Goal: Information Seeking & Learning: Learn about a topic

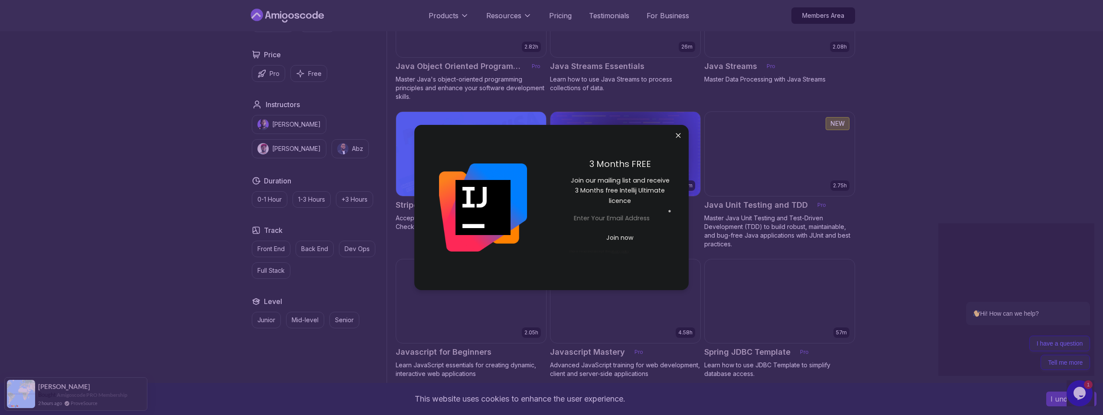
scroll to position [1430, 0]
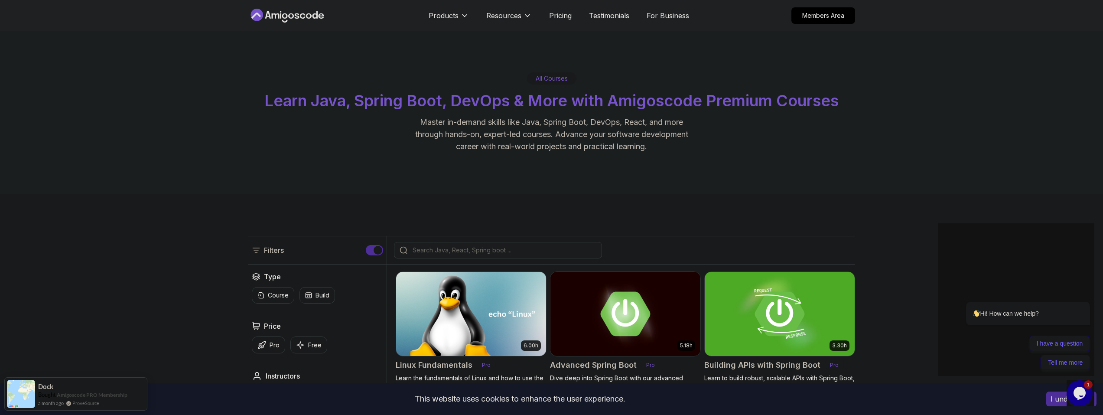
scroll to position [0, 0]
click at [561, 16] on p "Pricing" at bounding box center [560, 15] width 23 height 10
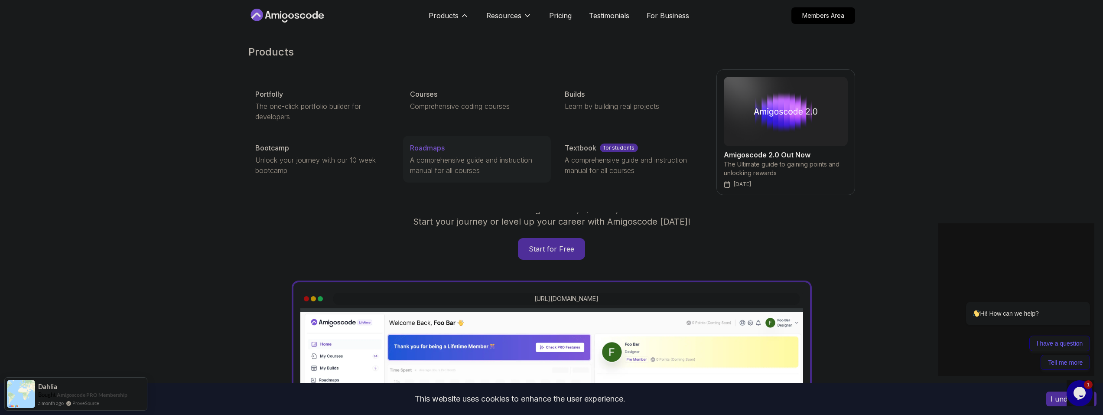
click at [436, 158] on p "A comprehensive guide and instruction manual for all courses" at bounding box center [477, 165] width 134 height 21
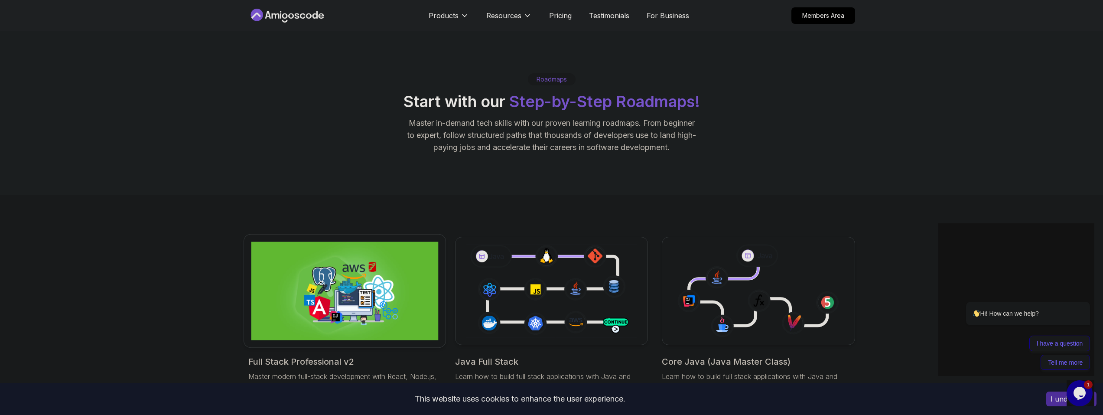
scroll to position [130, 0]
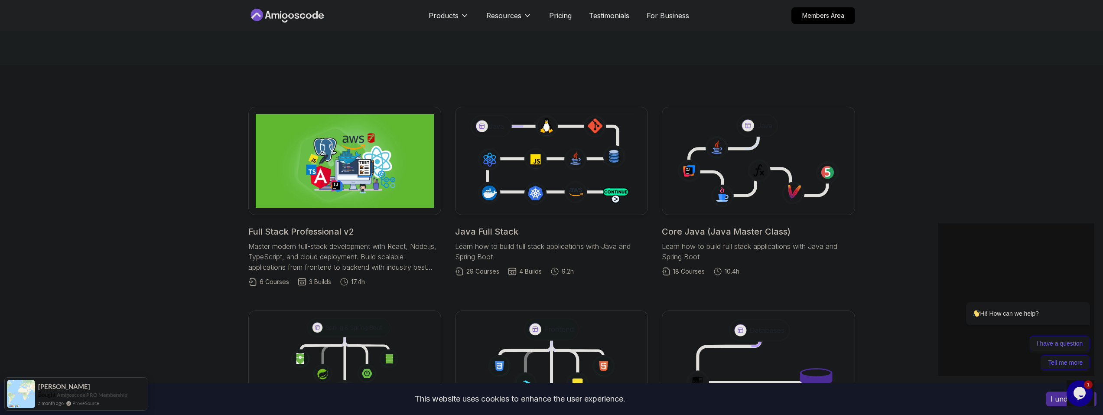
click at [476, 242] on p "Learn how to build full stack applications with Java and Spring Boot" at bounding box center [551, 251] width 193 height 21
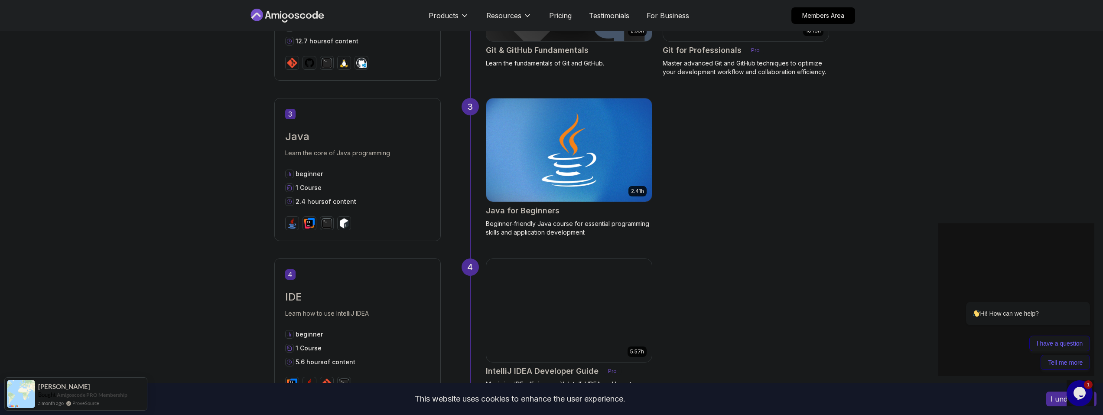
scroll to position [823, 0]
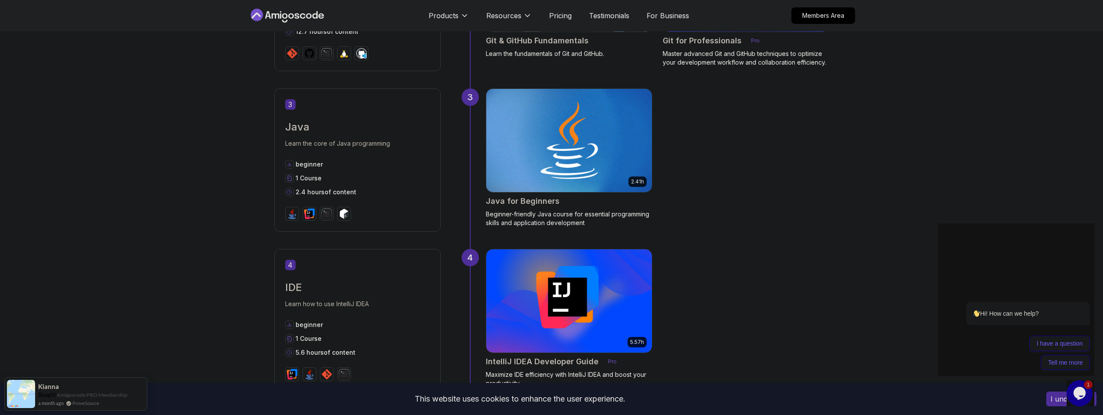
click at [516, 215] on p "Beginner-friendly Java course for essential programming skills and application …" at bounding box center [569, 218] width 166 height 17
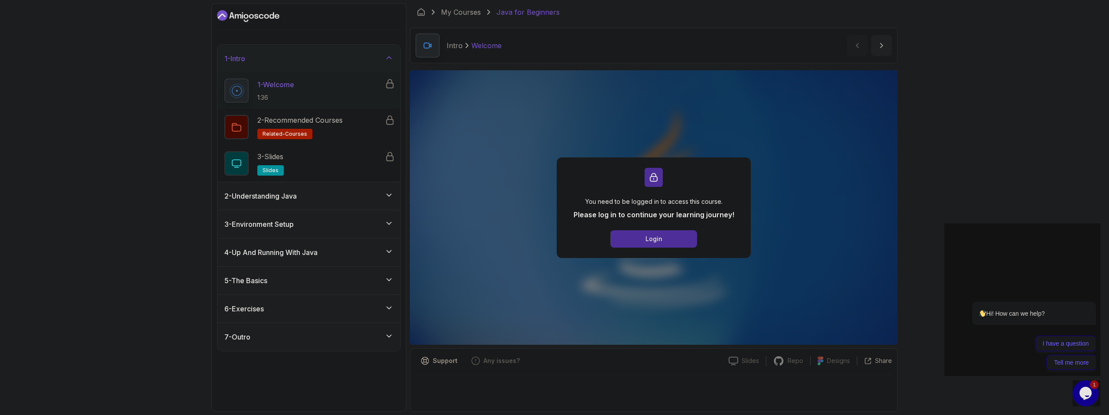
click at [393, 198] on icon at bounding box center [389, 195] width 9 height 9
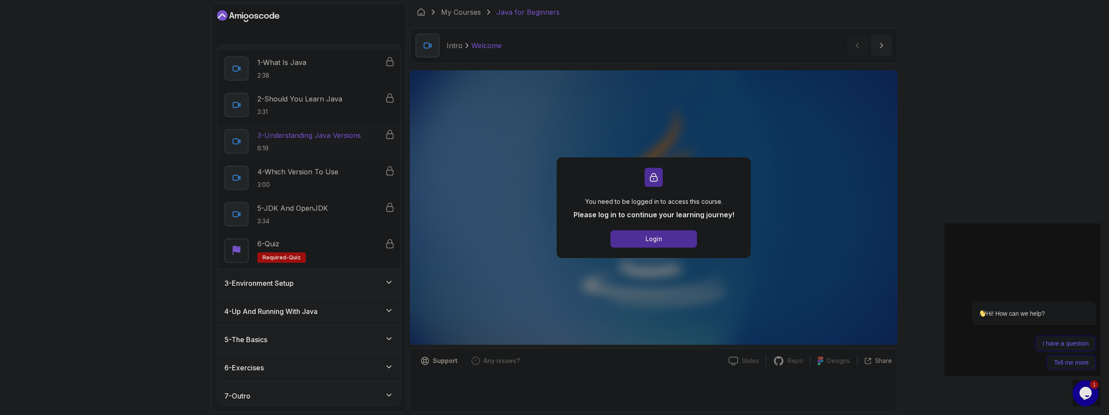
scroll to position [55, 0]
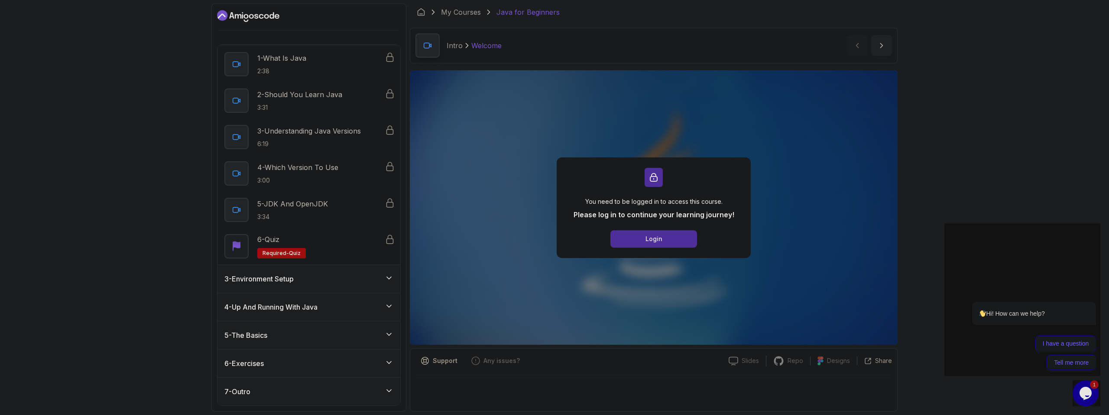
click at [377, 275] on div "3 - Environment Setup" at bounding box center [308, 278] width 169 height 10
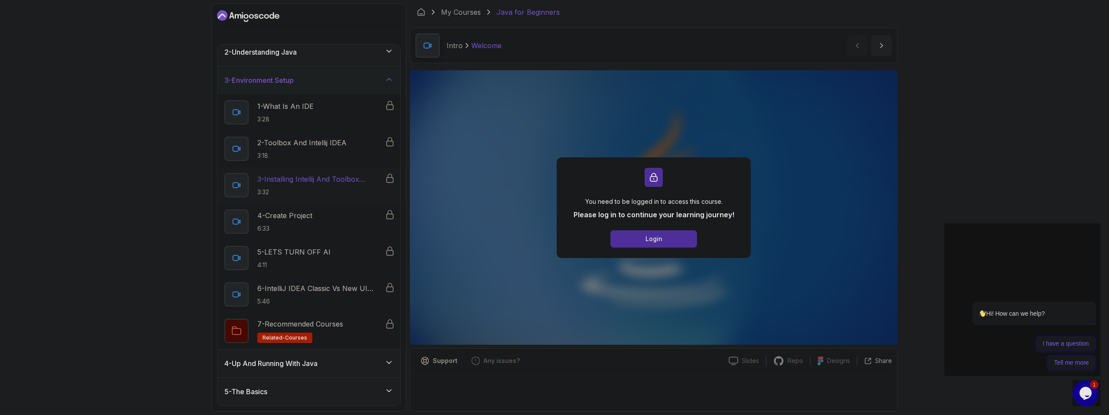
scroll to position [91, 0]
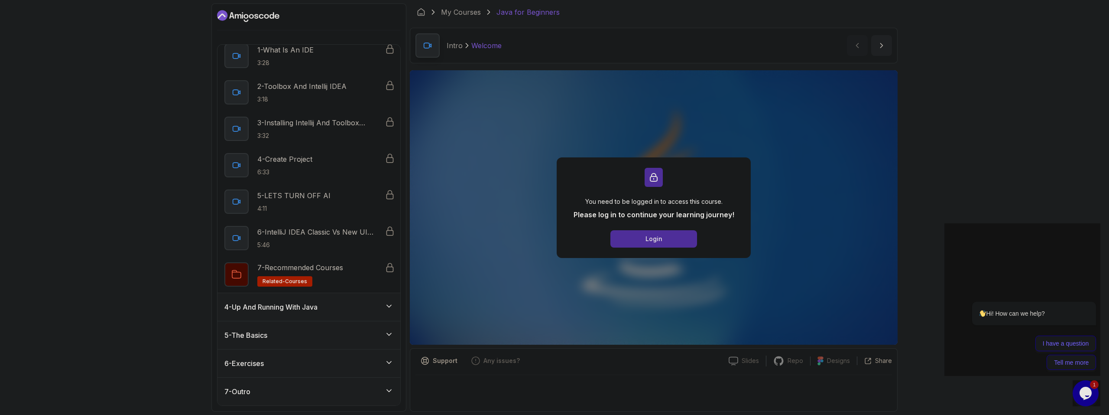
click at [325, 305] on div "4 - Up And Running With Java" at bounding box center [308, 307] width 169 height 10
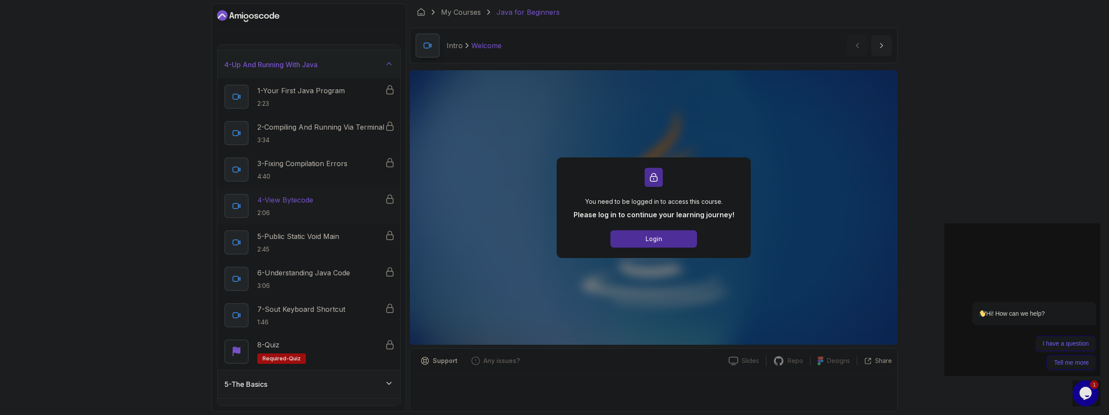
scroll to position [127, 0]
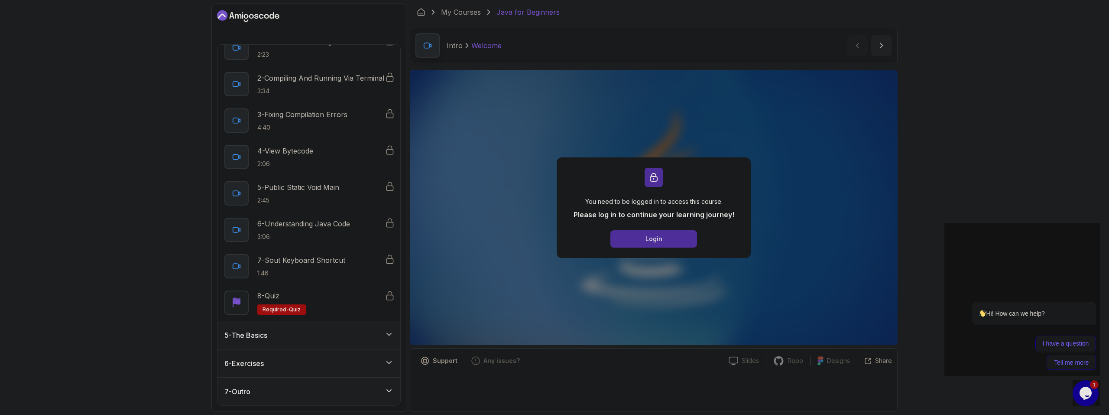
click at [346, 333] on div "5 - The Basics" at bounding box center [308, 335] width 169 height 10
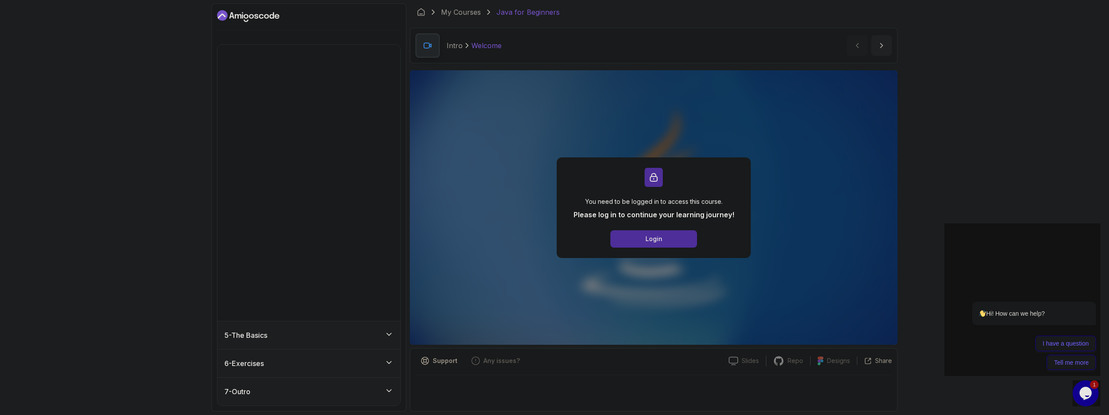
scroll to position [0, 0]
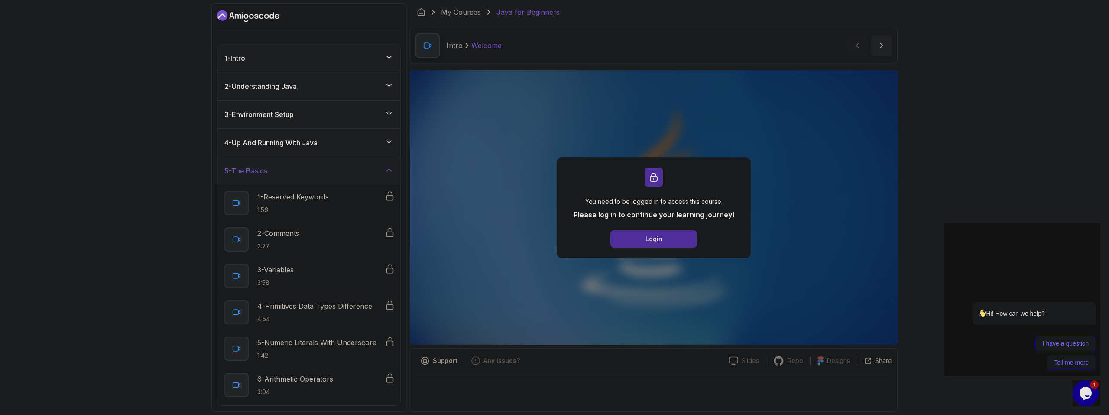
click at [312, 163] on div "5 - The Basics" at bounding box center [309, 171] width 183 height 28
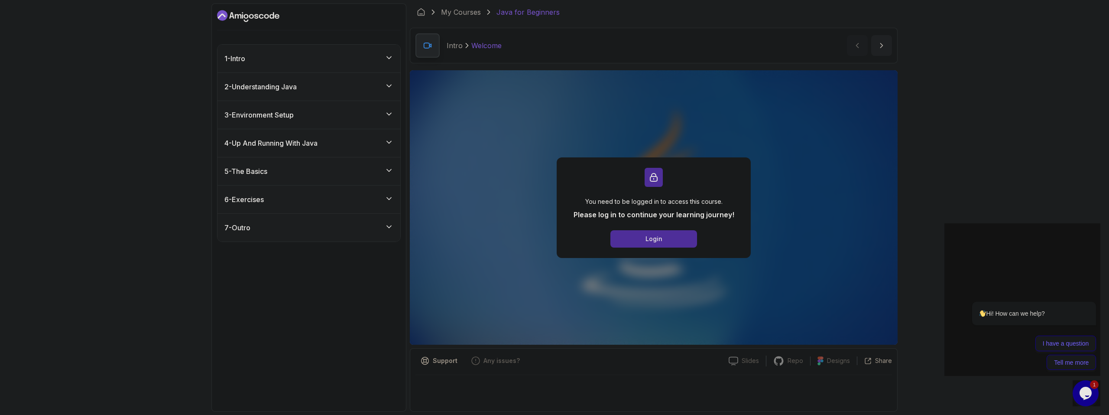
click at [341, 204] on div "6 - Exercises" at bounding box center [308, 199] width 169 height 10
click at [360, 302] on div "7 - Outro" at bounding box center [308, 300] width 169 height 10
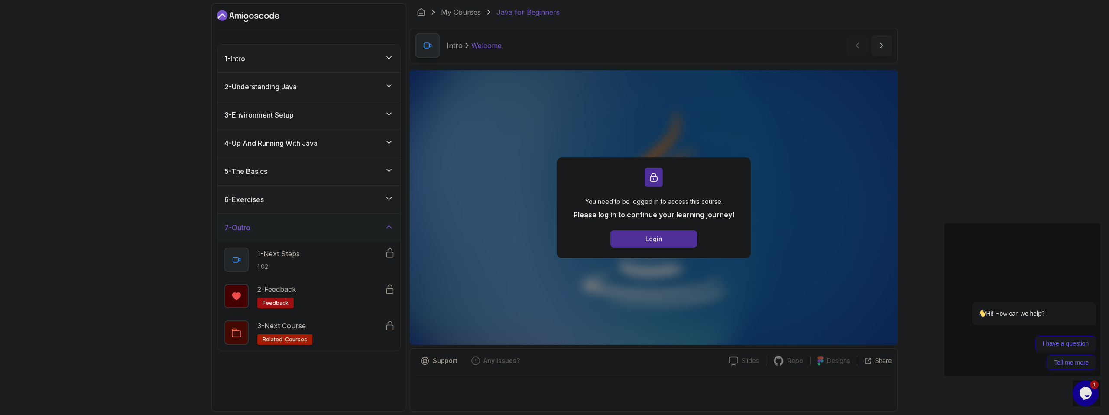
click at [340, 220] on div "7 - Outro" at bounding box center [309, 228] width 183 height 28
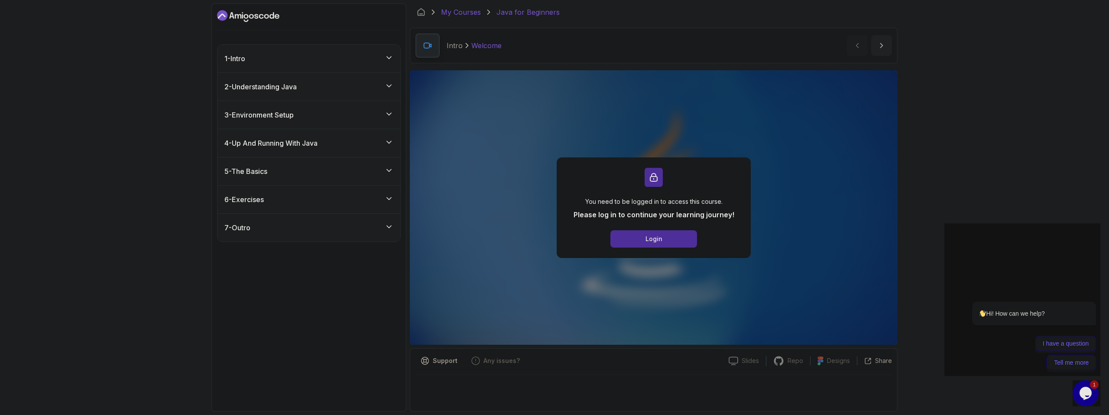
click at [468, 13] on link "My Courses" at bounding box center [461, 12] width 40 height 10
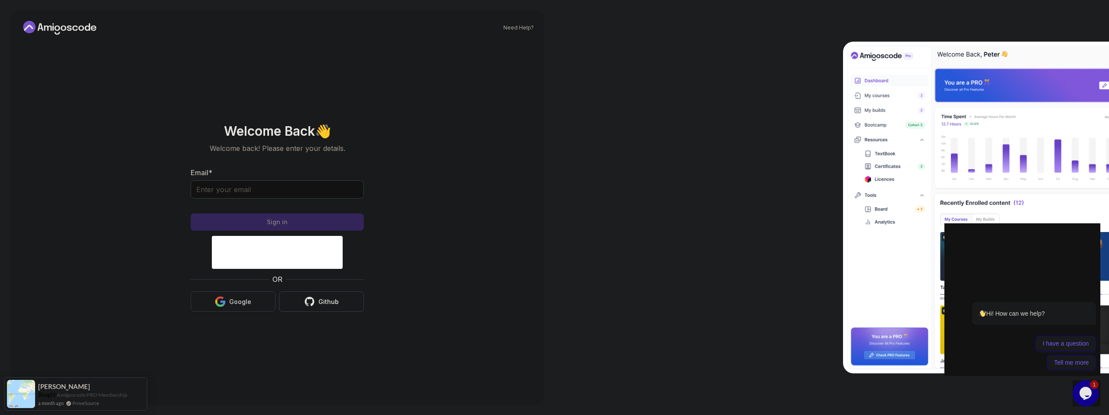
click at [244, 302] on div "Google" at bounding box center [240, 301] width 22 height 9
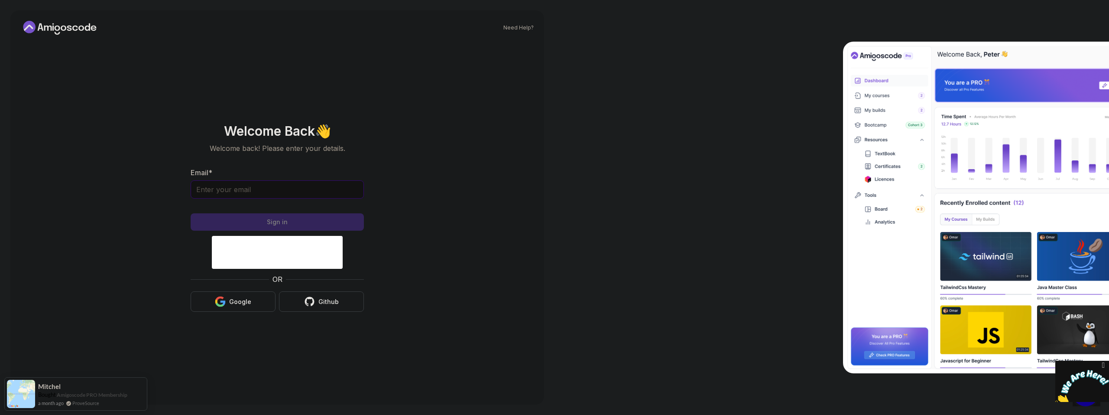
drag, startPoint x: 263, startPoint y: 188, endPoint x: 267, endPoint y: 192, distance: 5.5
click at [263, 188] on input "Email *" at bounding box center [277, 189] width 173 height 18
type input "njokuiyke01@yahoo.com"
click at [161, 212] on section "Welcome Back 👋 Welcome back! Please enter your details. Email * njokuiyke01@yah…" at bounding box center [277, 217] width 291 height 205
click at [285, 195] on input "njokuiyke01@yahoo.com" at bounding box center [277, 189] width 173 height 18
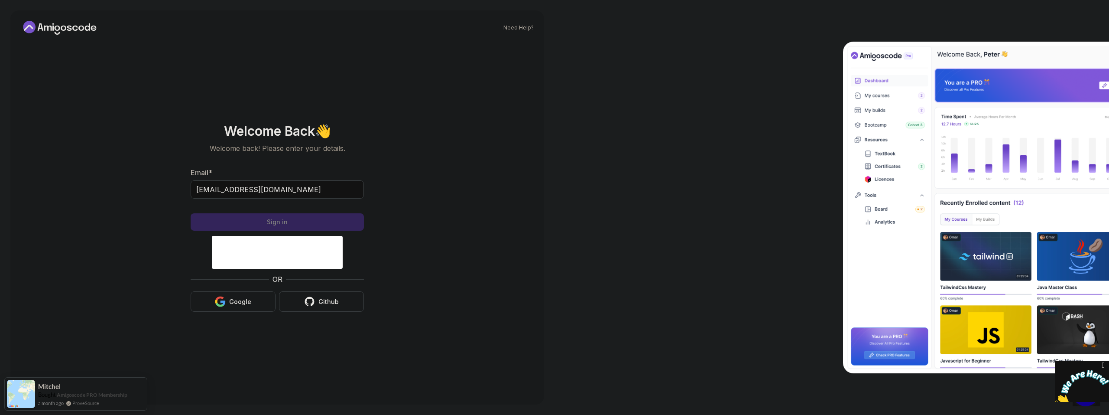
drag, startPoint x: 417, startPoint y: 216, endPoint x: 422, endPoint y: 232, distance: 16.7
click at [417, 216] on section "Welcome Back 👋 Welcome back! Please enter your details. Email * njokuiyke01@yah…" at bounding box center [277, 217] width 291 height 205
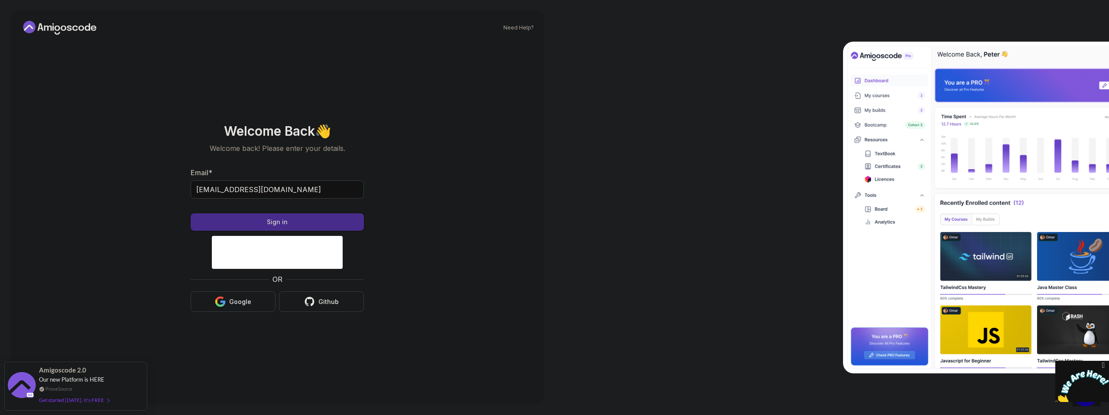
click at [288, 223] on button "Sign in" at bounding box center [277, 221] width 173 height 17
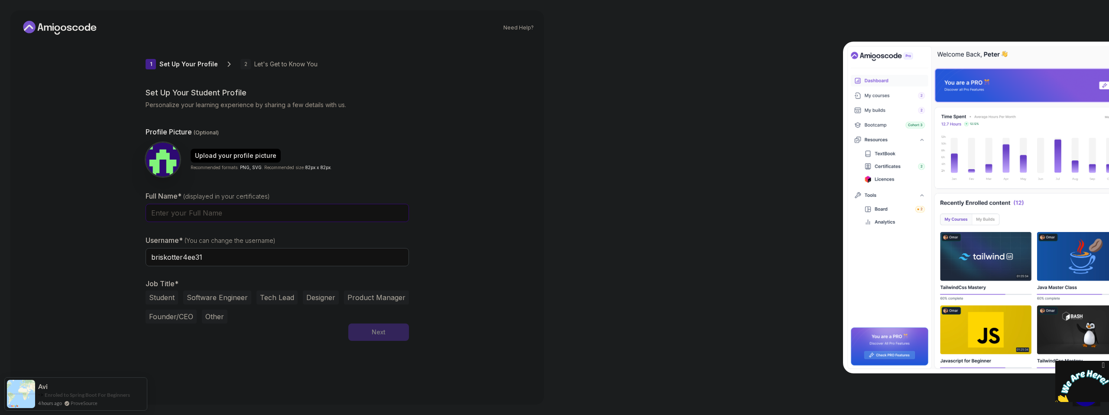
click at [219, 215] on input "Full Name* (displayed in your certificates)" at bounding box center [277, 213] width 263 height 18
drag, startPoint x: 143, startPoint y: 260, endPoint x: 165, endPoint y: 255, distance: 22.4
click at [143, 260] on div "1 Set Up Your Profile 1 Set Up Your Profile 2 Let's Get to Know You Set Up Your…" at bounding box center [277, 218] width 291 height 352
drag, startPoint x: 228, startPoint y: 254, endPoint x: 134, endPoint y: 259, distance: 94.1
click at [134, 259] on div "1 Set Up Your Profile 1 Set Up Your Profile 2 Let's Get to Know You Set Up Your…" at bounding box center [277, 218] width 291 height 352
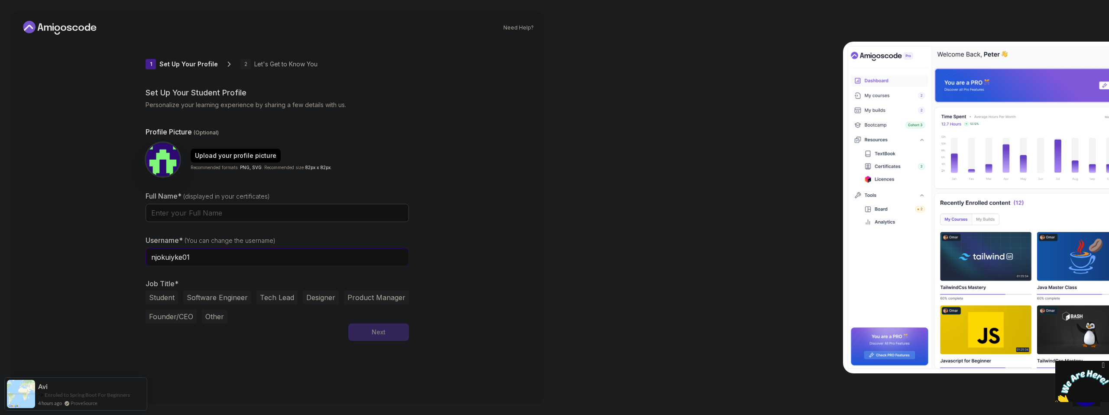
type input "njokuiyke01"
click at [176, 213] on input "Full Name* (displayed in your certificates)" at bounding box center [277, 213] width 263 height 18
type input "Ikechukwu N."
click at [233, 298] on button "Software Engineer" at bounding box center [217, 297] width 68 height 14
click at [369, 334] on button "Next" at bounding box center [378, 331] width 61 height 17
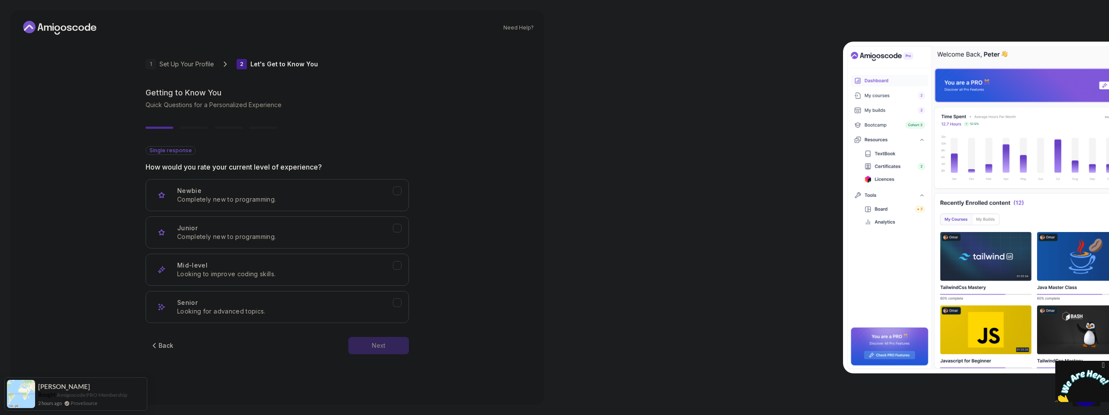
click at [265, 248] on div "Newbie Completely new to programming. Junior Completely new to programming. Mid…" at bounding box center [277, 251] width 263 height 144
click at [270, 236] on p "Completely new to programming." at bounding box center [285, 236] width 216 height 9
click at [279, 260] on button "Mid-level Looking to improve coding skills." at bounding box center [277, 270] width 263 height 32
click at [380, 349] on div "Next" at bounding box center [379, 345] width 14 height 9
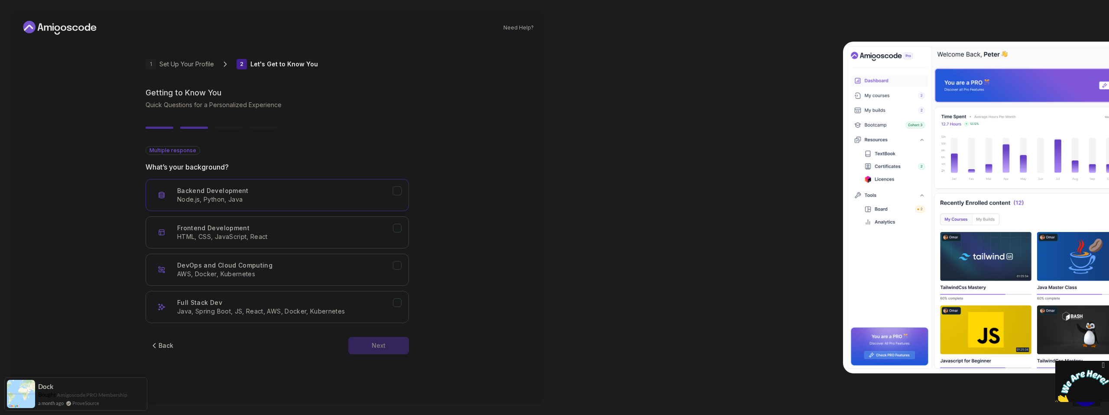
click at [261, 205] on button "Backend Development Node.js, Python, Java" at bounding box center [277, 195] width 263 height 32
click at [382, 350] on button "Next" at bounding box center [378, 345] width 61 height 17
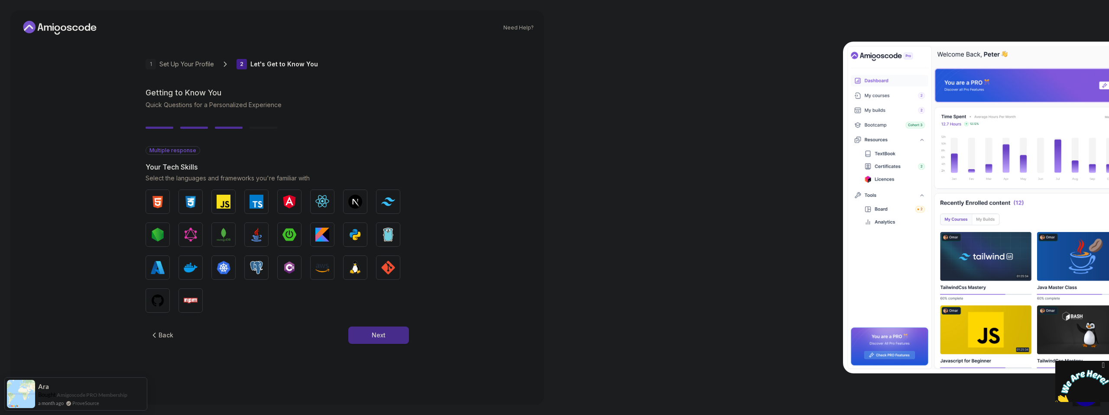
click at [372, 331] on div "Next" at bounding box center [379, 335] width 14 height 9
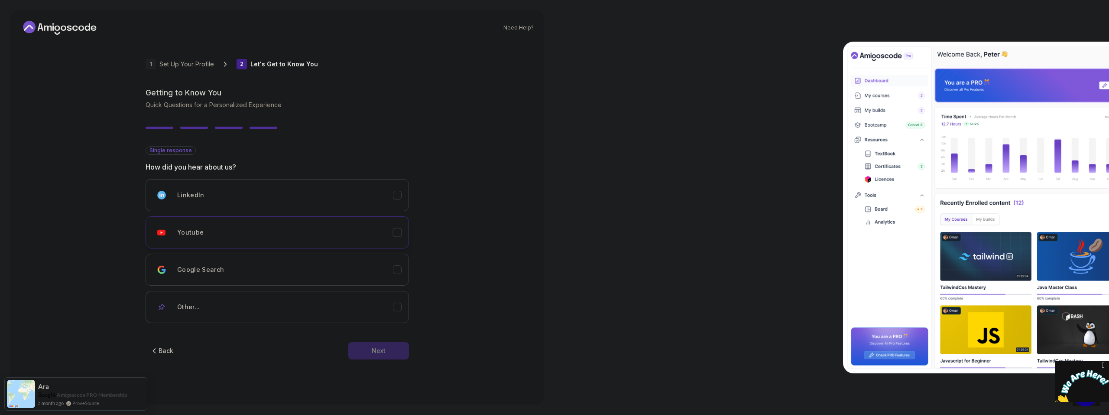
click at [284, 237] on div "Youtube" at bounding box center [285, 232] width 216 height 17
click at [397, 351] on button "Next" at bounding box center [378, 350] width 61 height 17
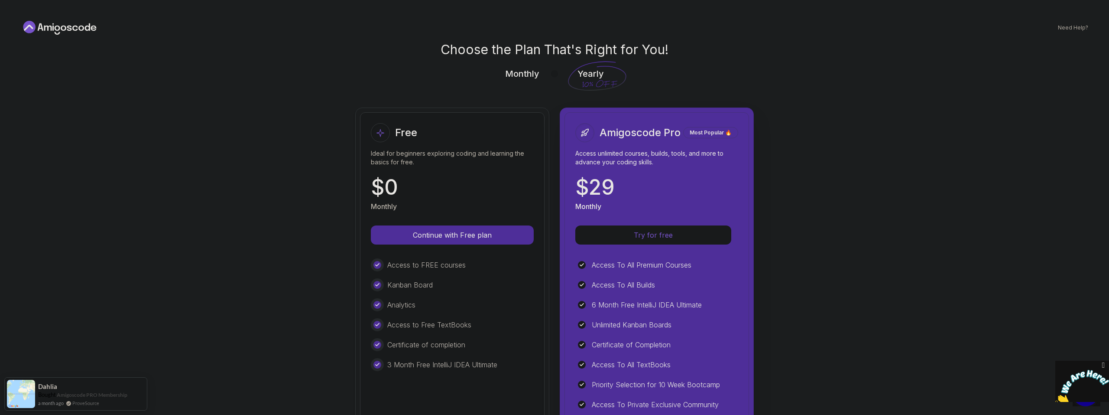
click at [510, 71] on p "Monthly" at bounding box center [522, 74] width 34 height 12
click at [510, 76] on p "Monthly" at bounding box center [522, 74] width 34 height 12
click at [590, 69] on icon at bounding box center [597, 76] width 60 height 32
click at [591, 75] on icon at bounding box center [597, 76] width 60 height 32
click at [79, 27] on icon at bounding box center [81, 28] width 6 height 5
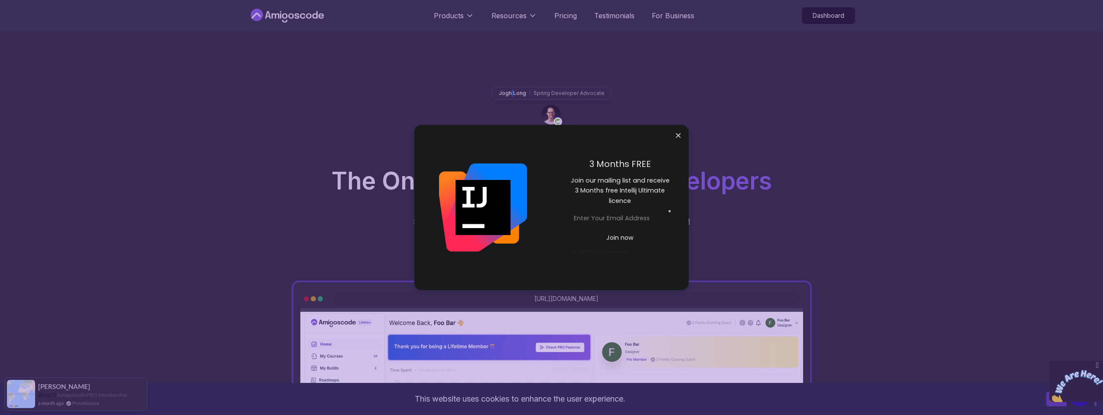
click at [516, 47] on div "Jogh Long Spring Developer Advocate "Amigoscode Does a pretty good job, and con…" at bounding box center [551, 354] width 607 height 646
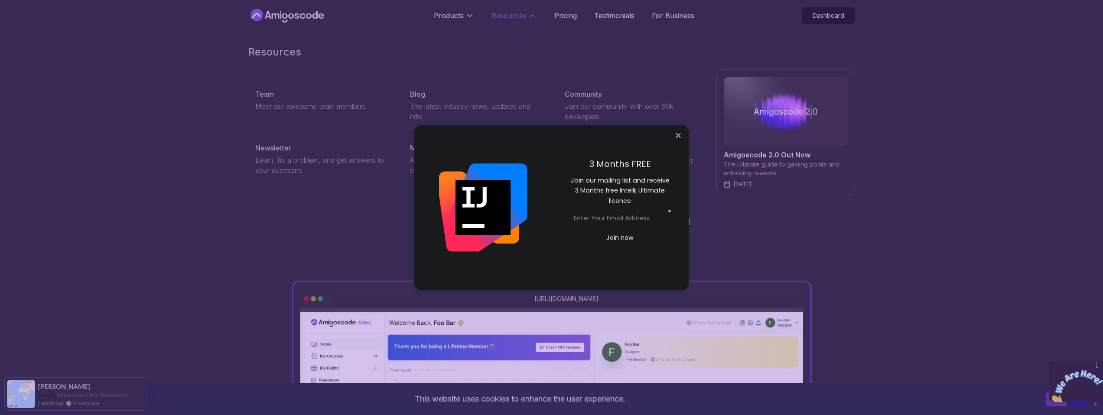
click at [521, 15] on p "Resources" at bounding box center [508, 15] width 35 height 10
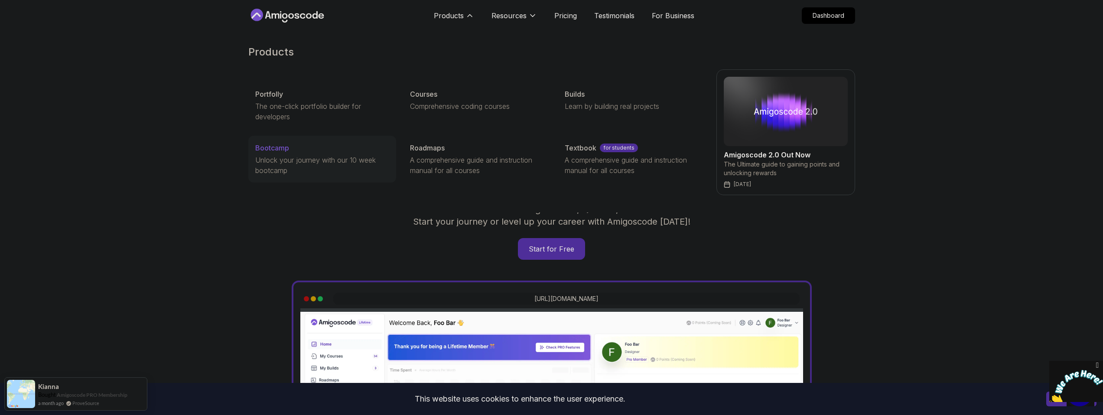
click at [280, 151] on p "Bootcamp" at bounding box center [272, 148] width 34 height 10
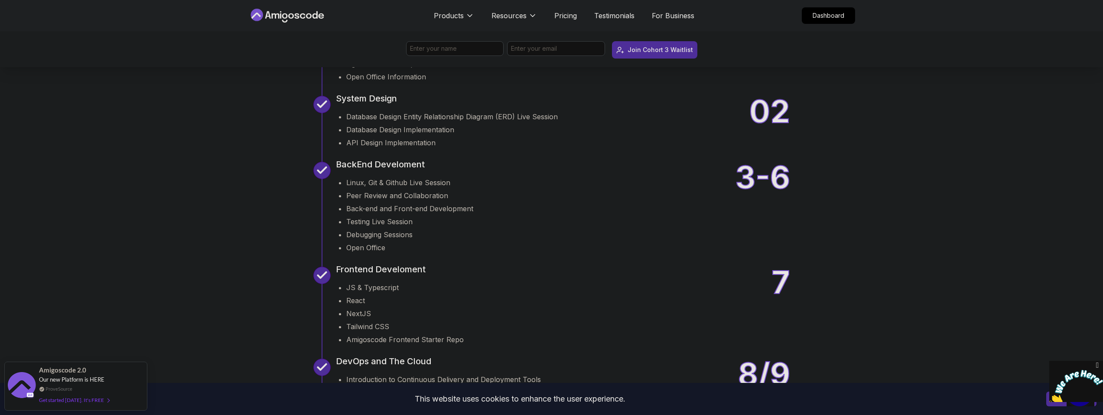
scroll to position [910, 0]
